Goal: Check status: Check status

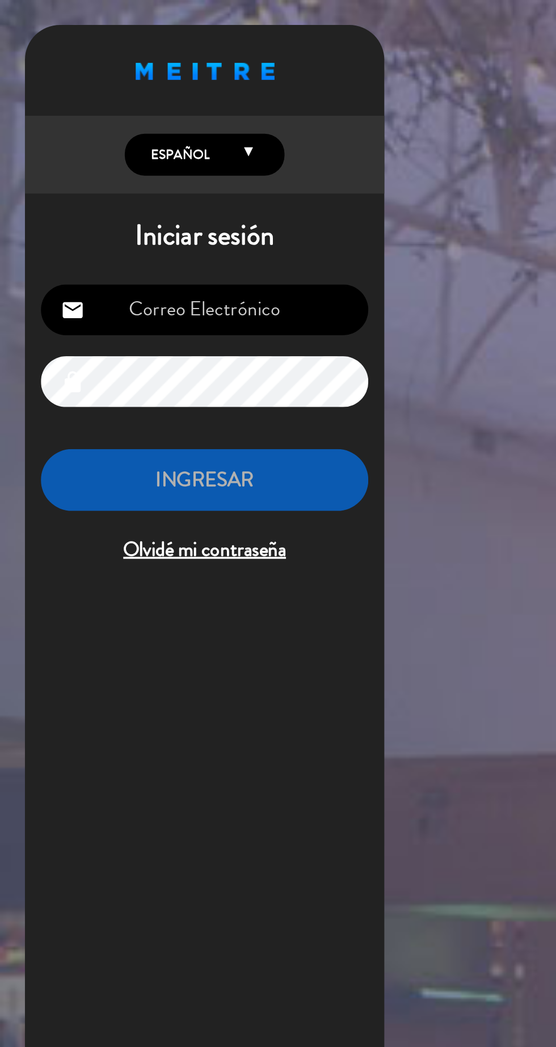
click at [95, 174] on input "email" at bounding box center [116, 176] width 186 height 29
type input "[EMAIL_ADDRESS][DOMAIN_NAME]"
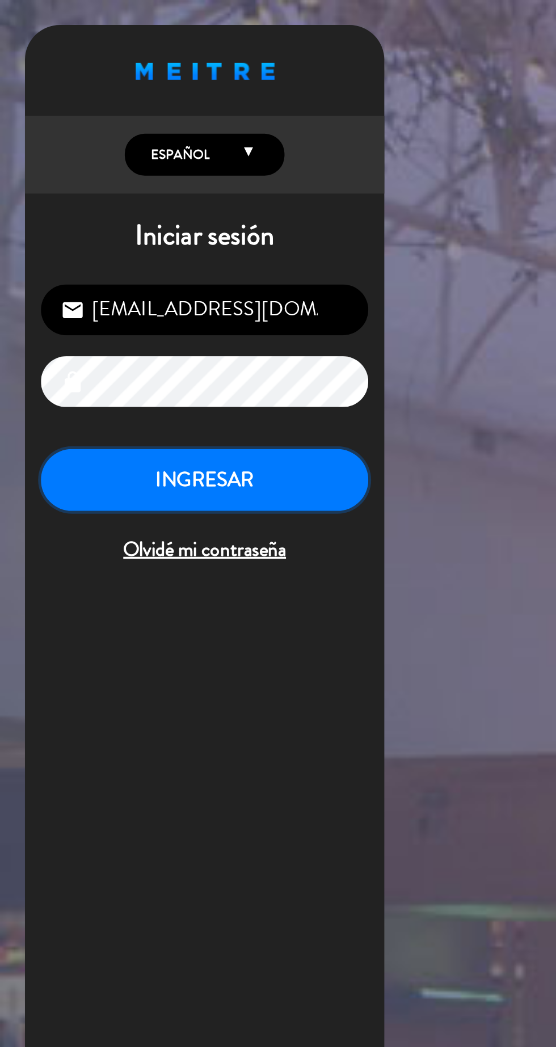
click at [87, 273] on button "INGRESAR" at bounding box center [116, 273] width 186 height 36
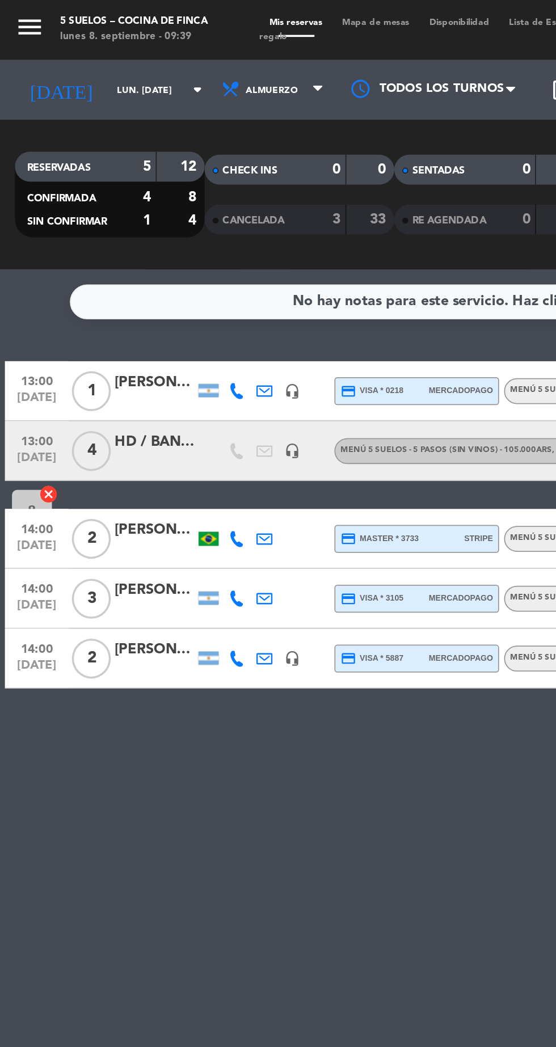
click at [39, 20] on div "lunes 8. septiembre - 09:39" at bounding box center [76, 21] width 84 height 9
click at [14, 22] on icon "menu" at bounding box center [17, 15] width 17 height 17
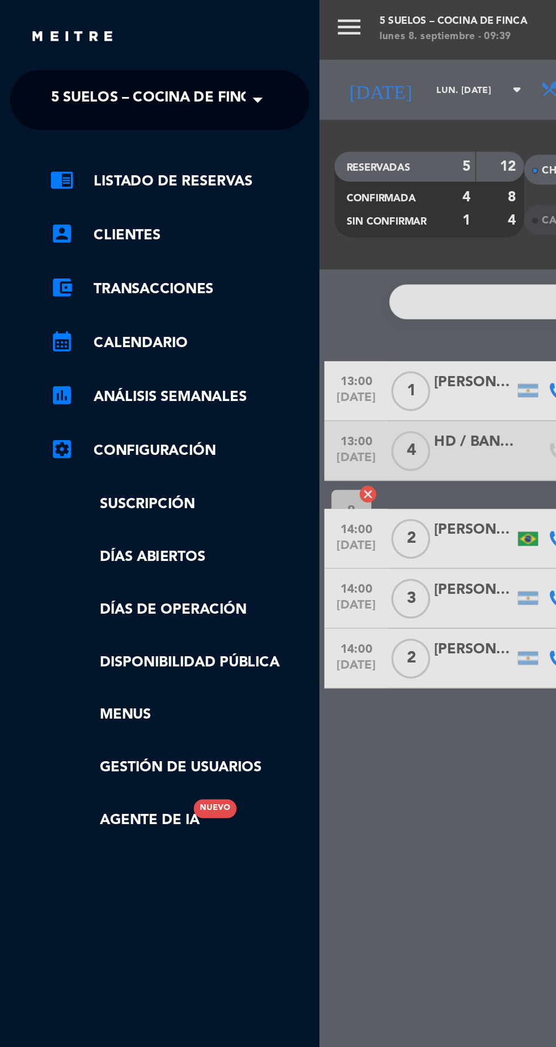
click at [56, 61] on span "5 SUELOS – COCINA DE FINCA" at bounding box center [88, 57] width 119 height 24
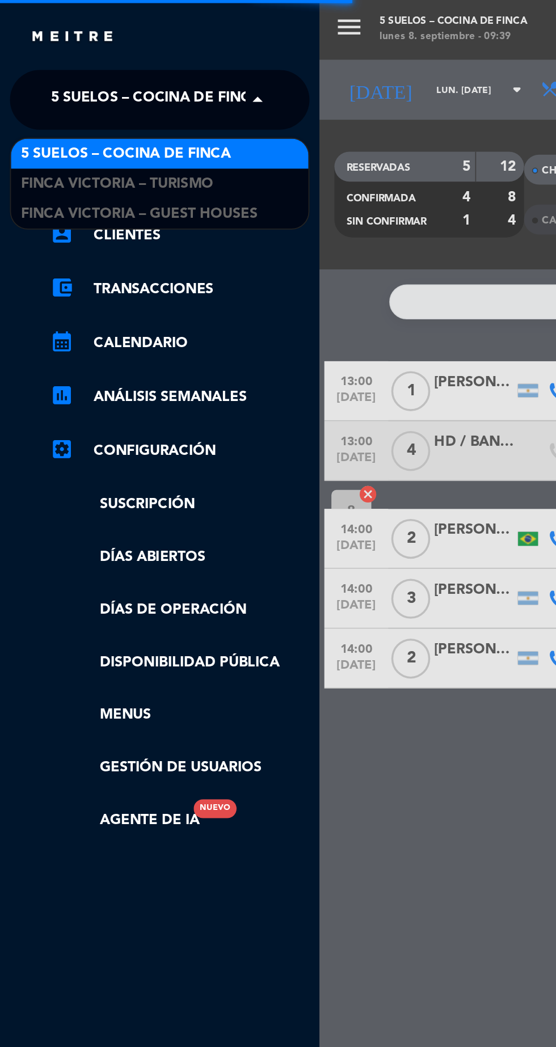
click at [65, 126] on span "FINCA VICTORIA – GUEST HOUSES" at bounding box center [79, 121] width 134 height 13
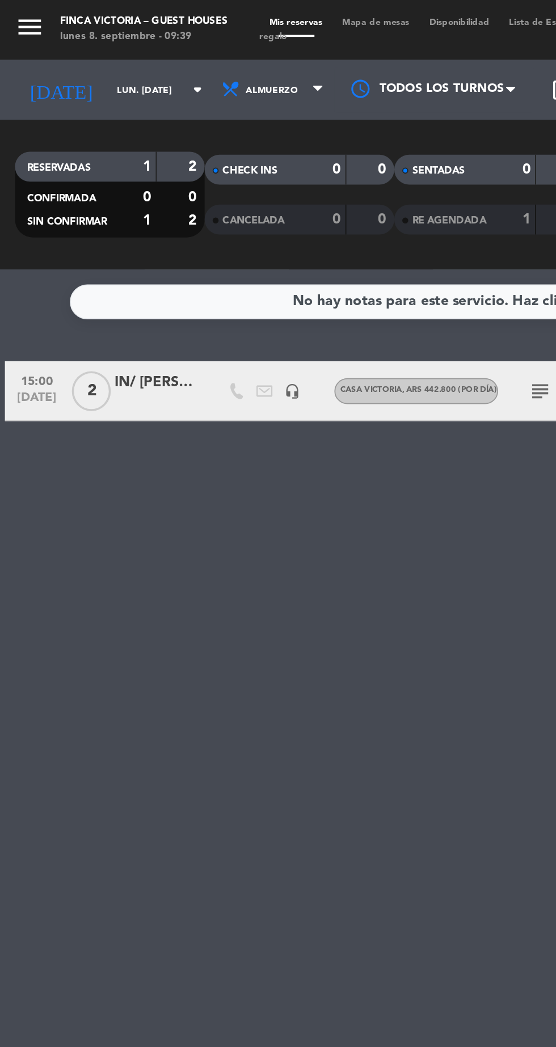
click at [61, 50] on input "lun. [DATE]" at bounding box center [96, 52] width 71 height 18
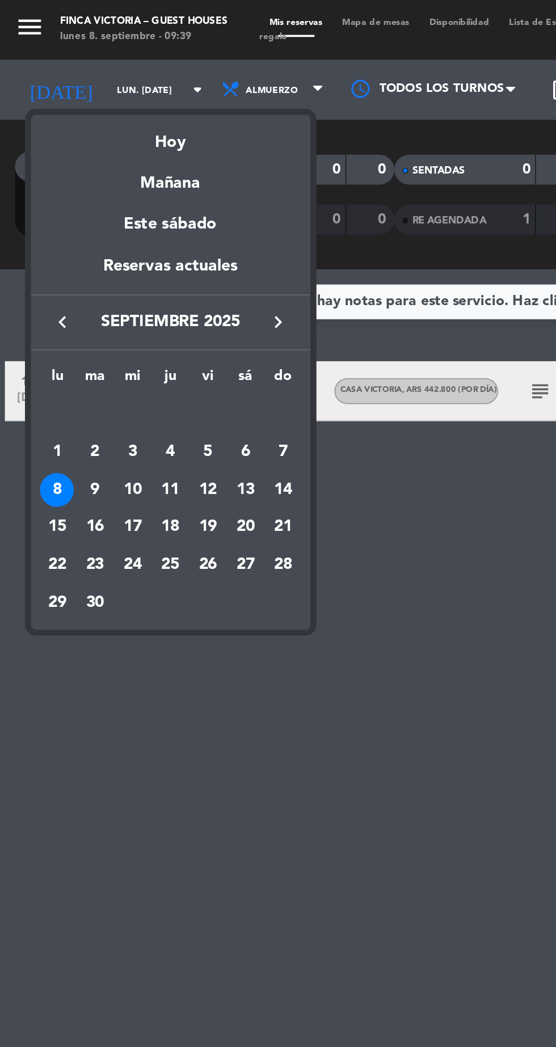
click at [73, 143] on div "Este sábado" at bounding box center [97, 128] width 159 height 32
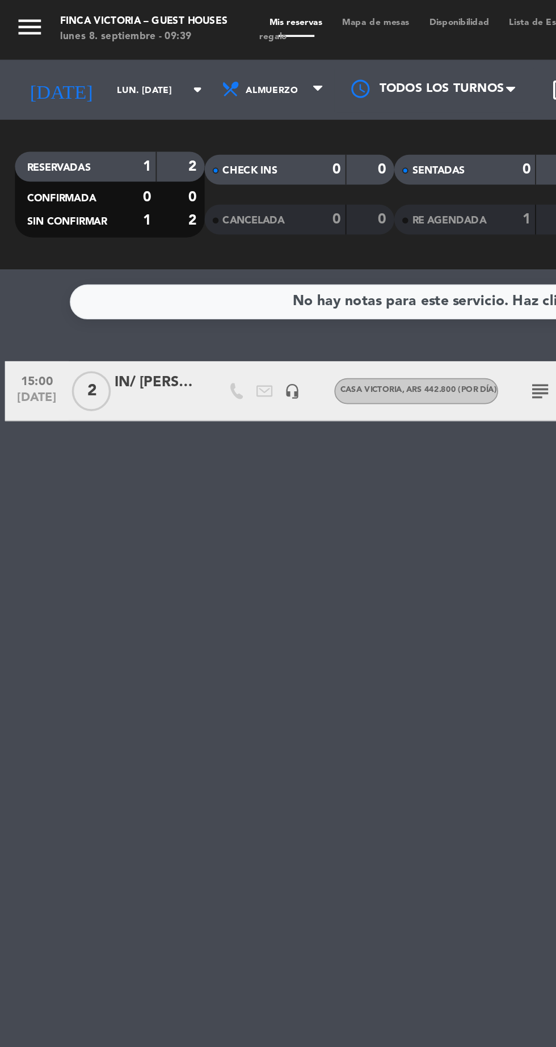
type input "sáb. [DATE]"
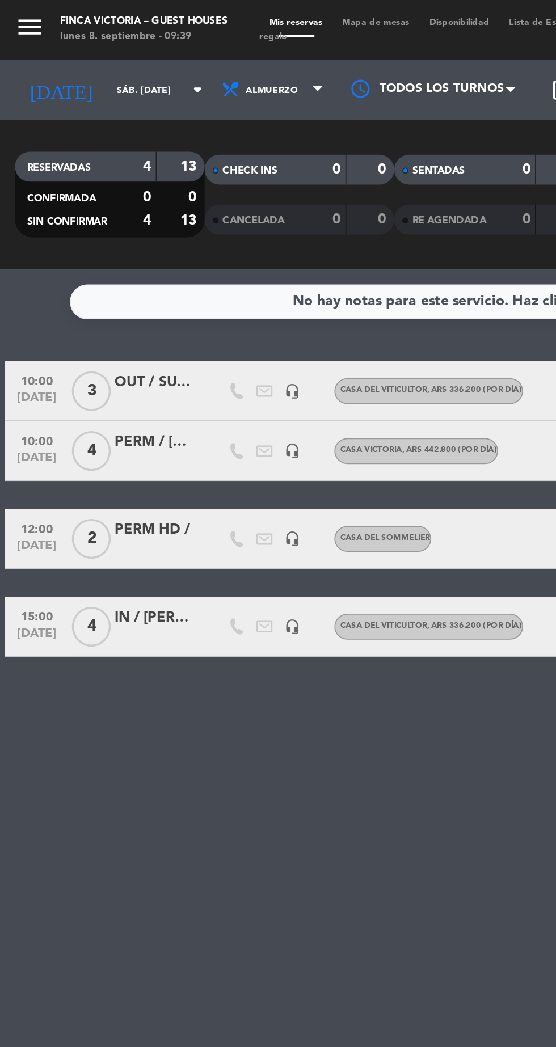
click at [63, 48] on input "sáb. [DATE]" at bounding box center [96, 52] width 71 height 18
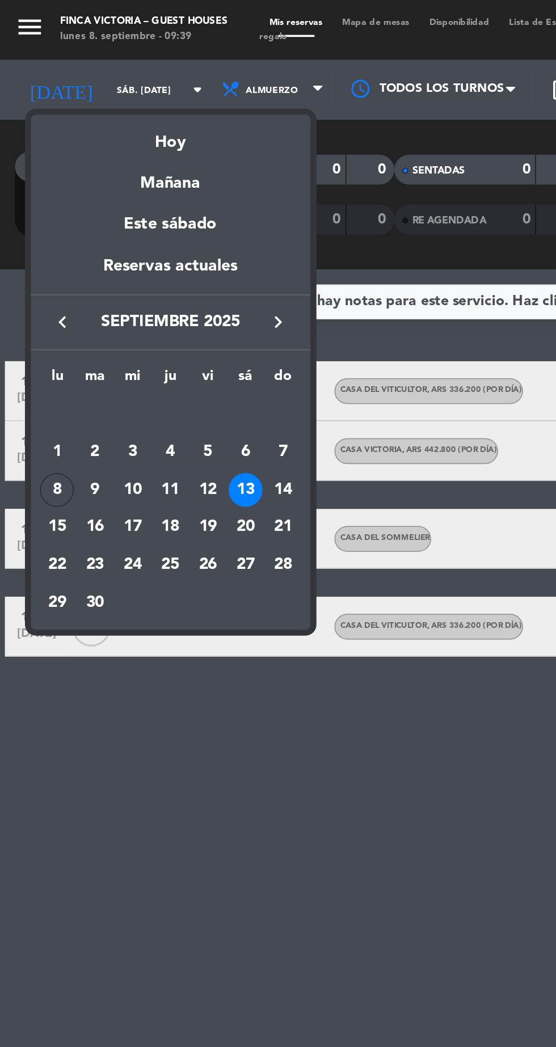
click at [59, 160] on div "Reservas actuales" at bounding box center [97, 155] width 159 height 23
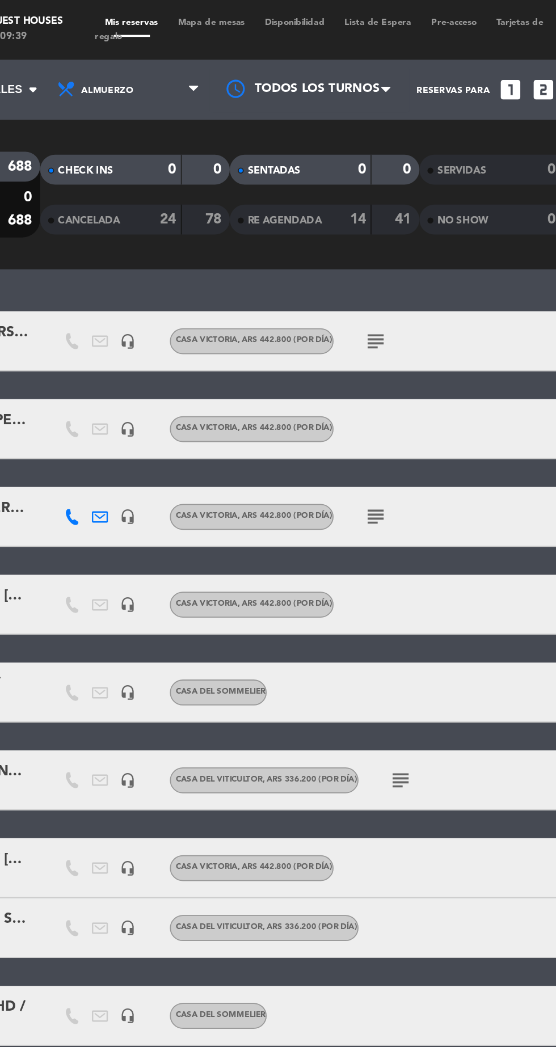
click at [306, 296] on icon "subject" at bounding box center [307, 294] width 14 height 14
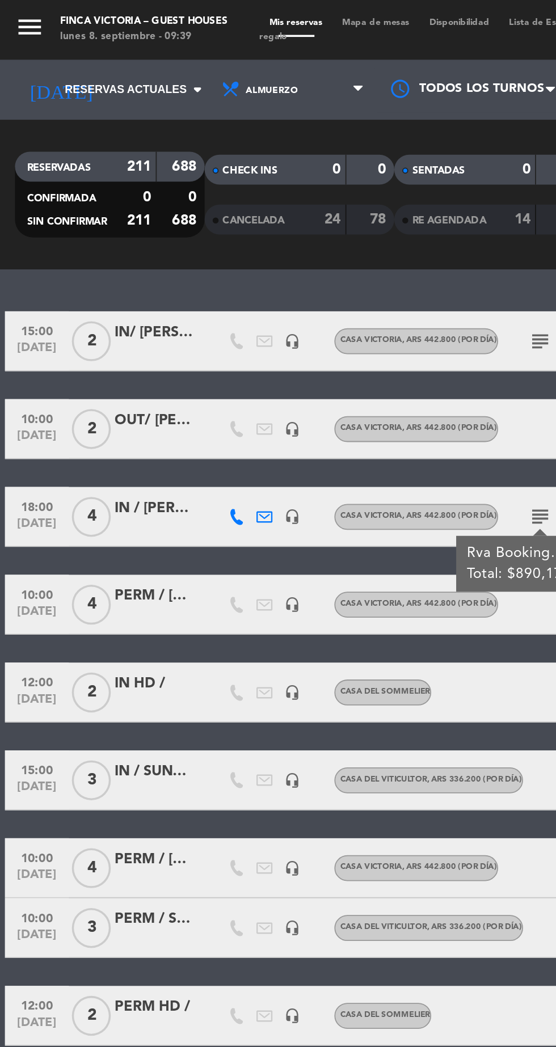
click at [88, 287] on div "IN / [PERSON_NAME]" at bounding box center [87, 288] width 45 height 13
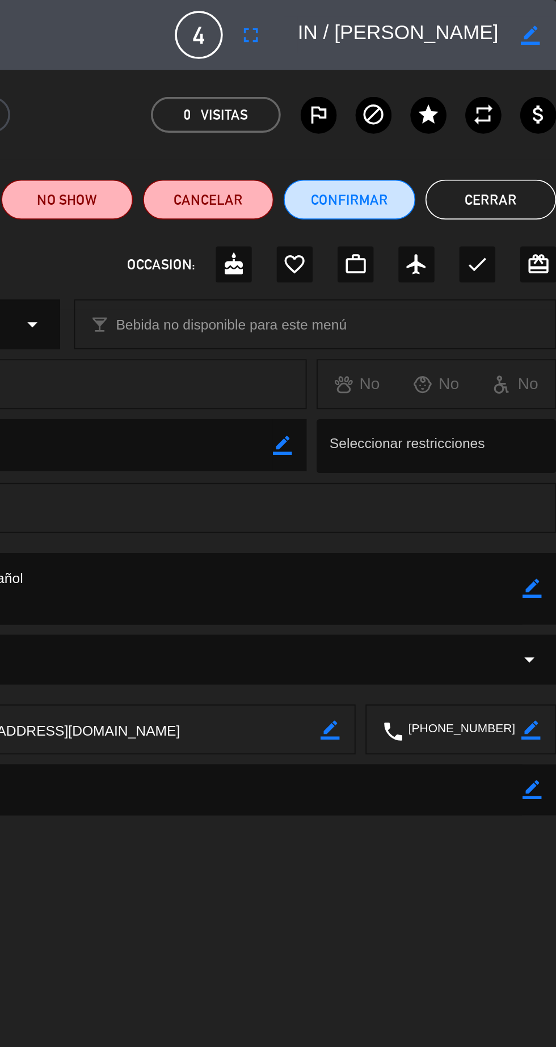
click at [519, 103] on button "Cerrar" at bounding box center [518, 113] width 74 height 23
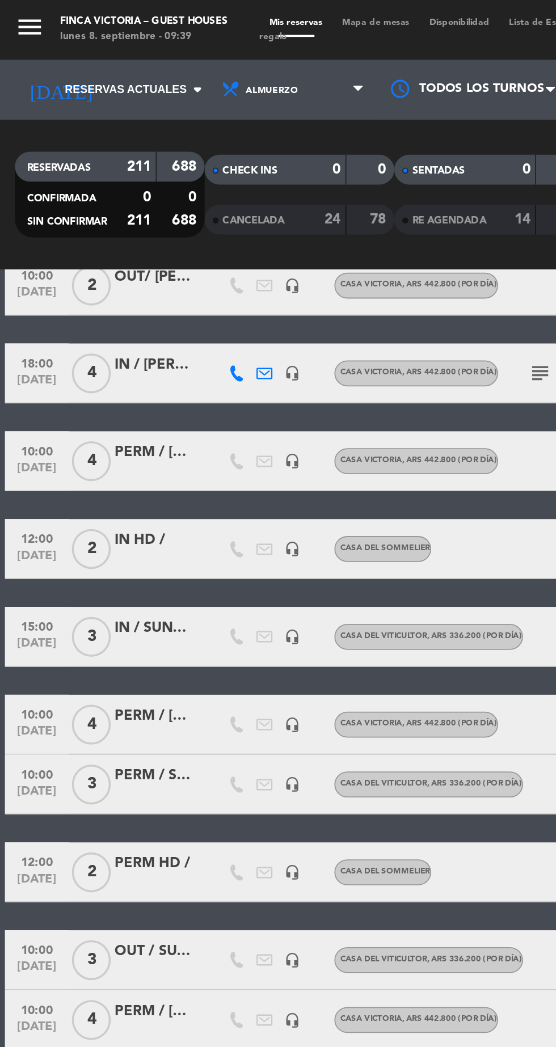
scroll to position [143, 0]
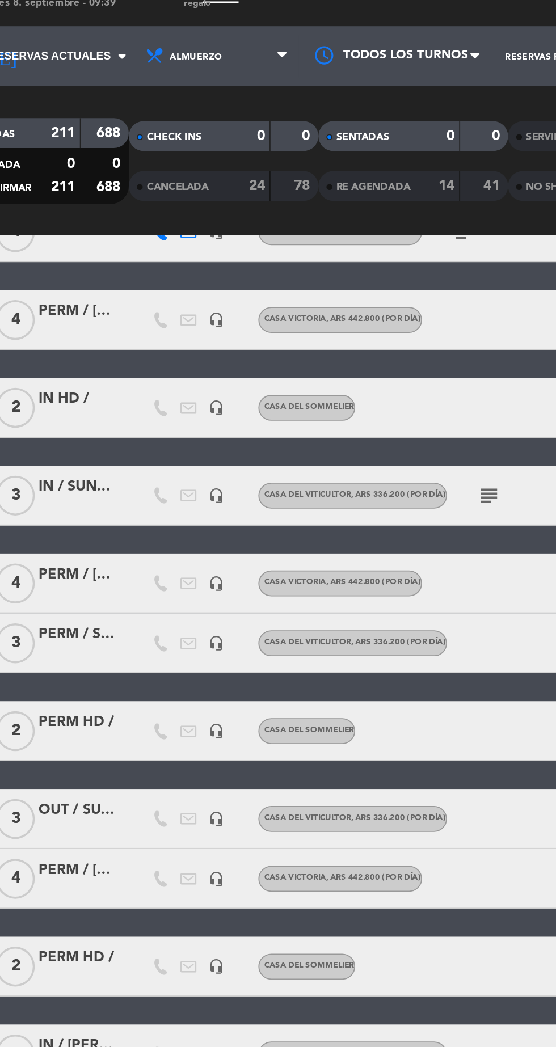
click at [324, 298] on icon "subject" at bounding box center [321, 301] width 14 height 14
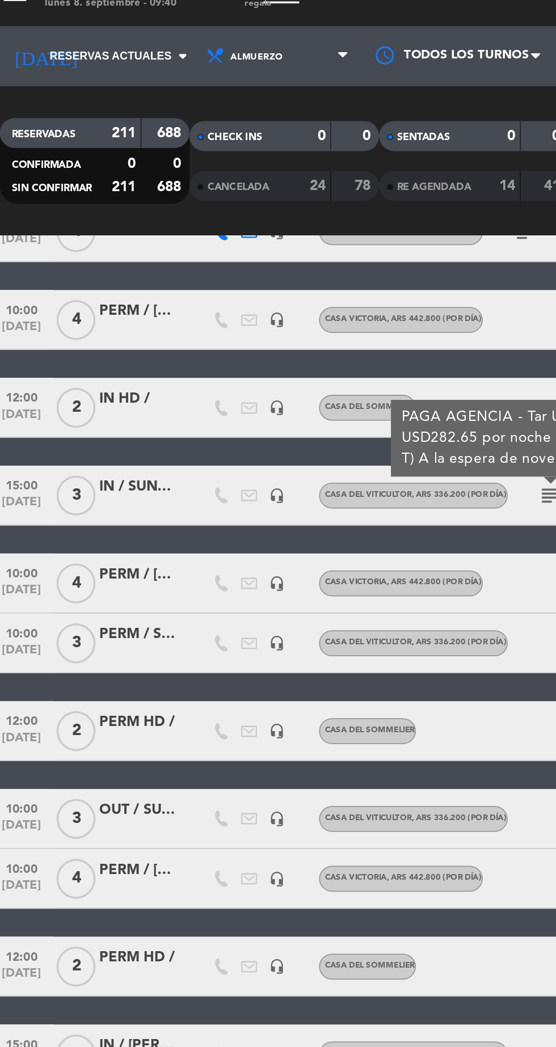
click at [86, 289] on div "IN / SUNDANCE TOURS / [PERSON_NAME] x3" at bounding box center [87, 295] width 45 height 13
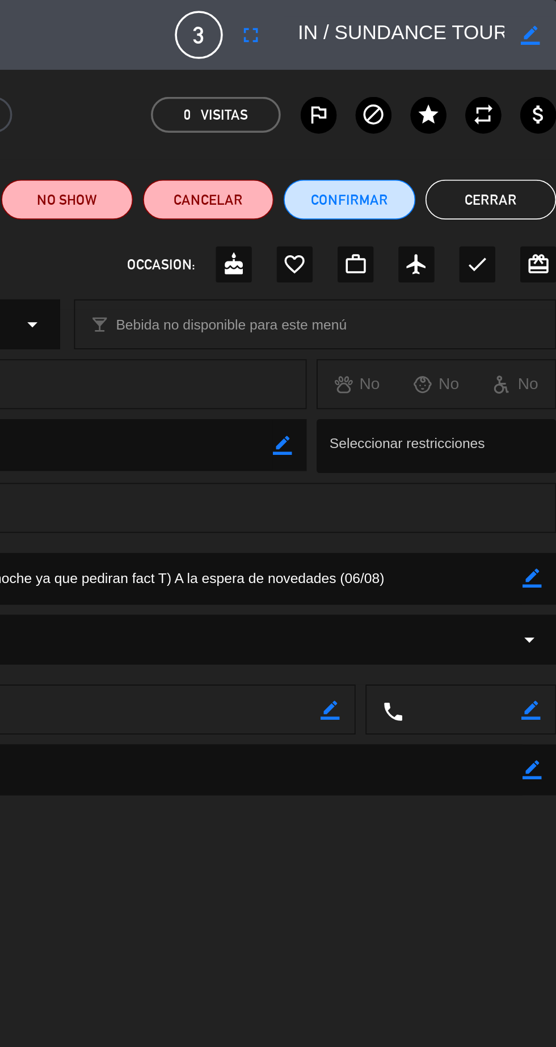
click at [523, 115] on button "Cerrar" at bounding box center [518, 113] width 74 height 23
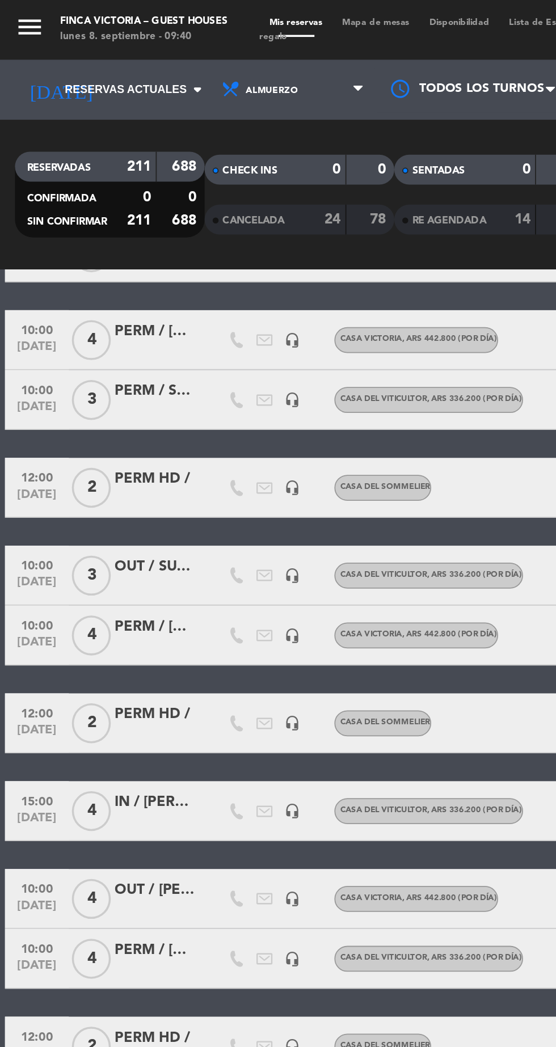
scroll to position [362, 0]
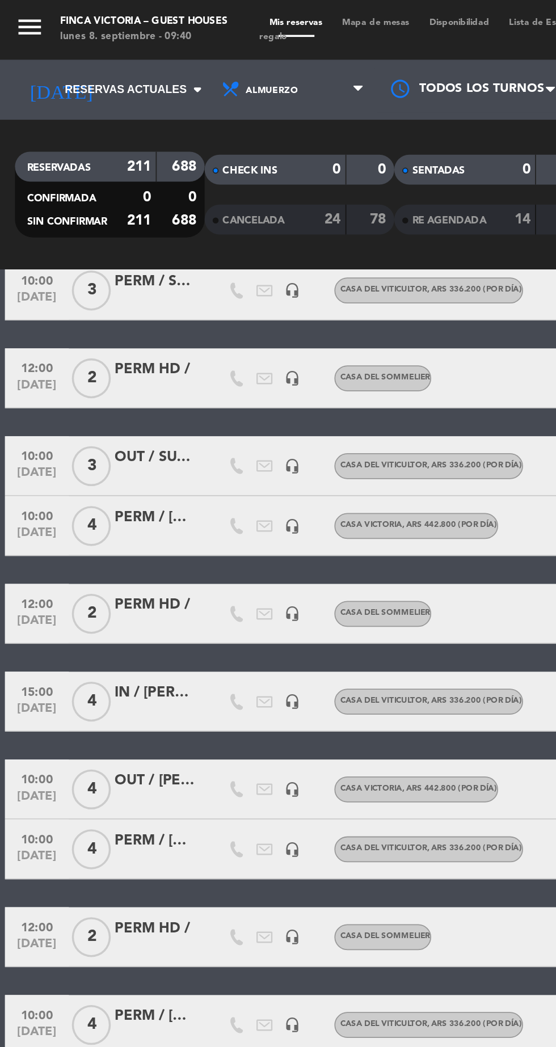
click at [83, 392] on div "IN / [PERSON_NAME]" at bounding box center [87, 393] width 45 height 13
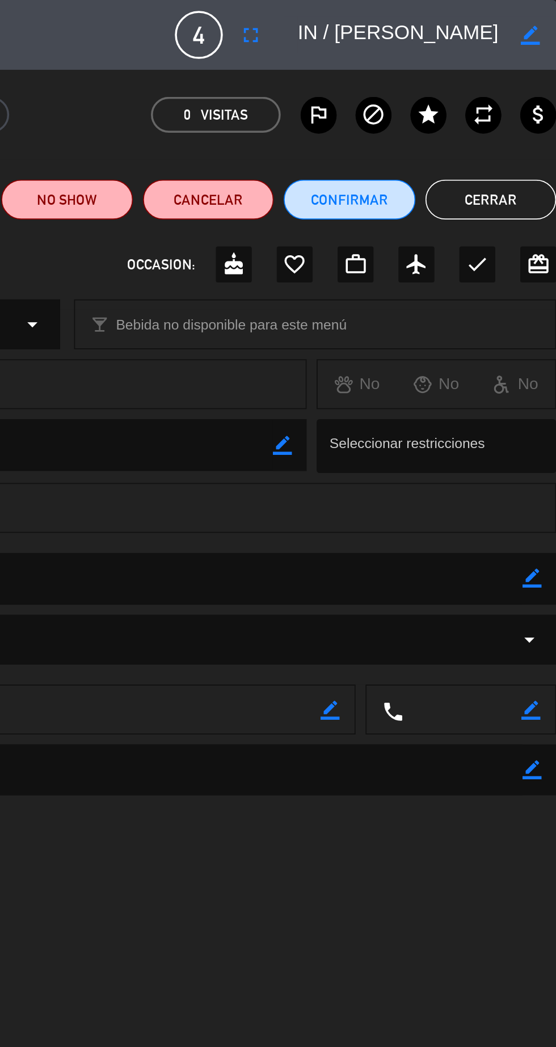
click at [511, 121] on button "Cerrar" at bounding box center [518, 113] width 74 height 23
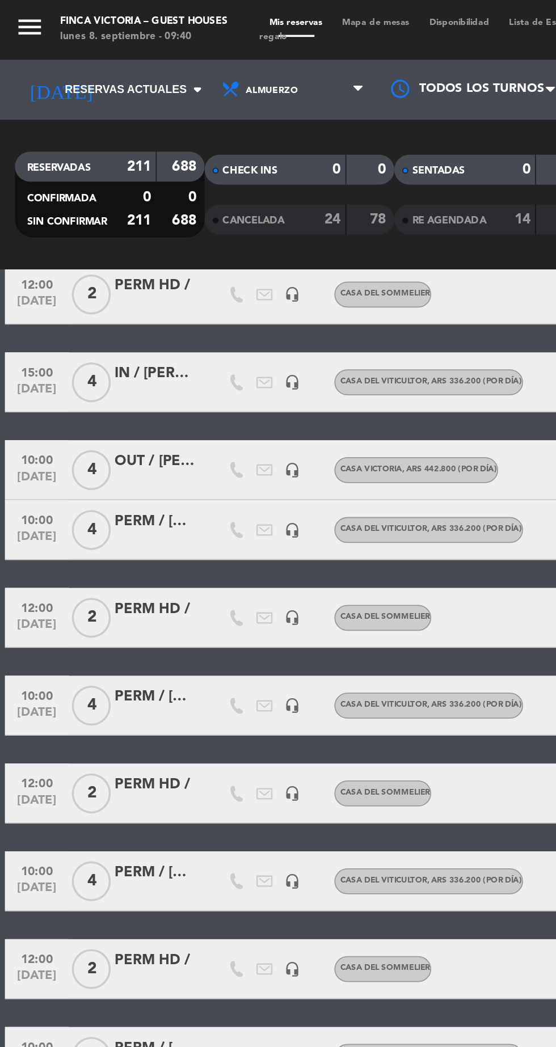
scroll to position [551, 0]
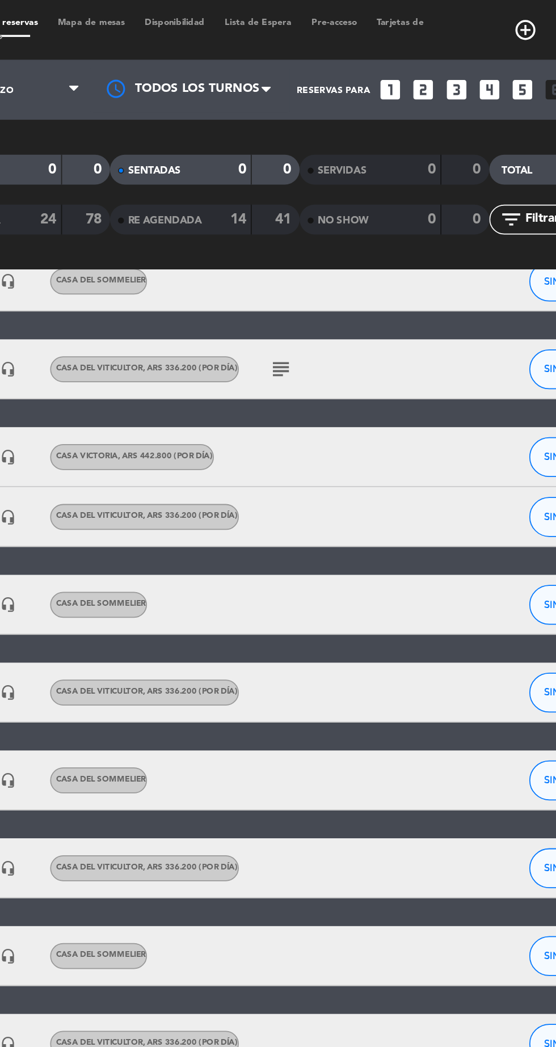
click at [321, 213] on icon "subject" at bounding box center [321, 210] width 14 height 14
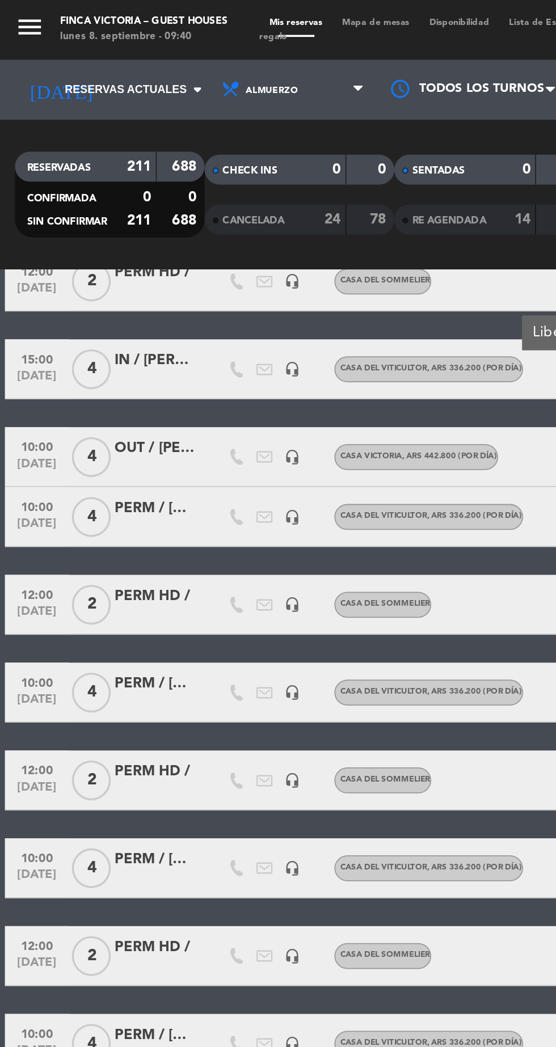
click at [104, 203] on div "IN / [PERSON_NAME]" at bounding box center [87, 204] width 45 height 13
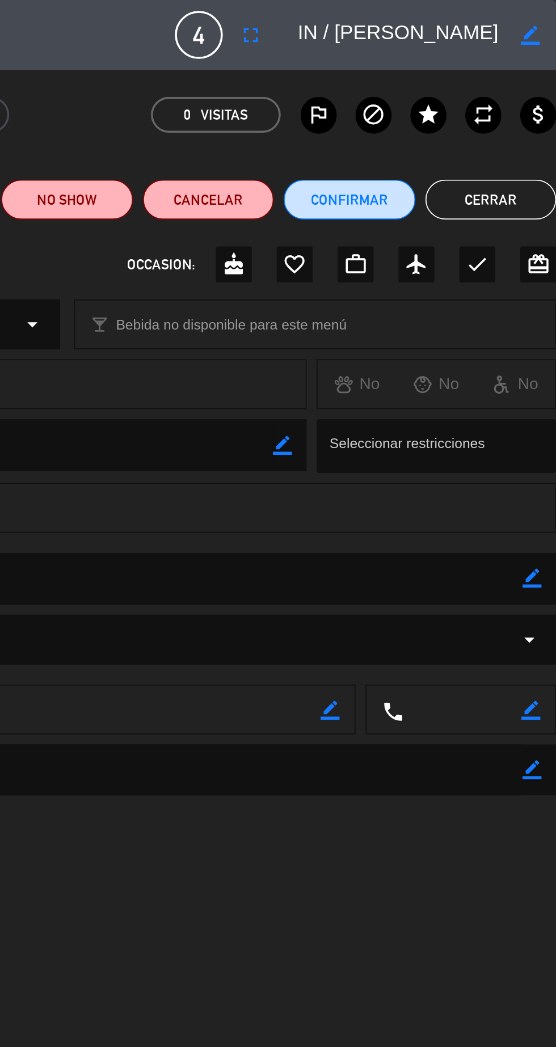
click at [524, 110] on button "Cerrar" at bounding box center [518, 113] width 74 height 23
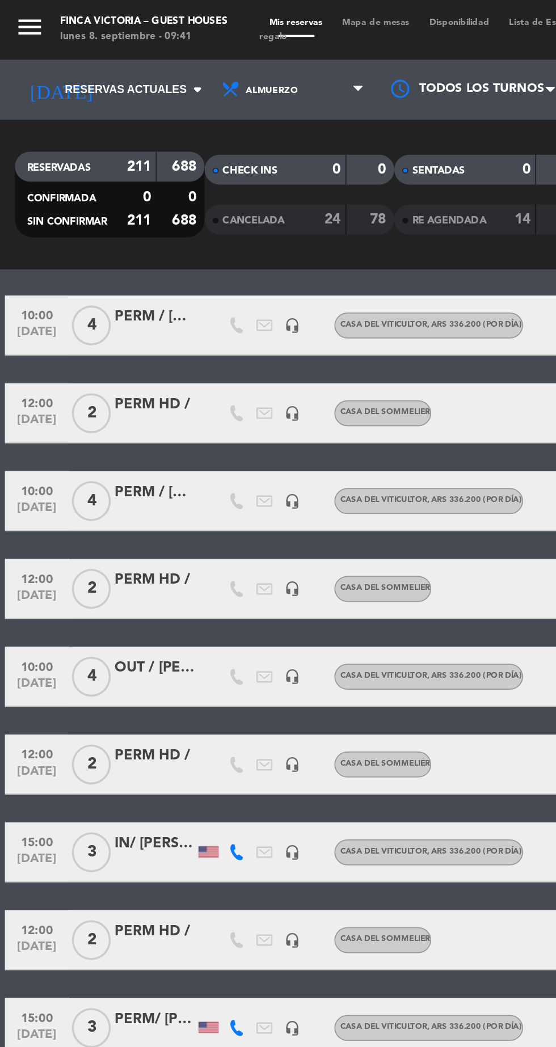
scroll to position [914, 0]
